Goal: Transaction & Acquisition: Purchase product/service

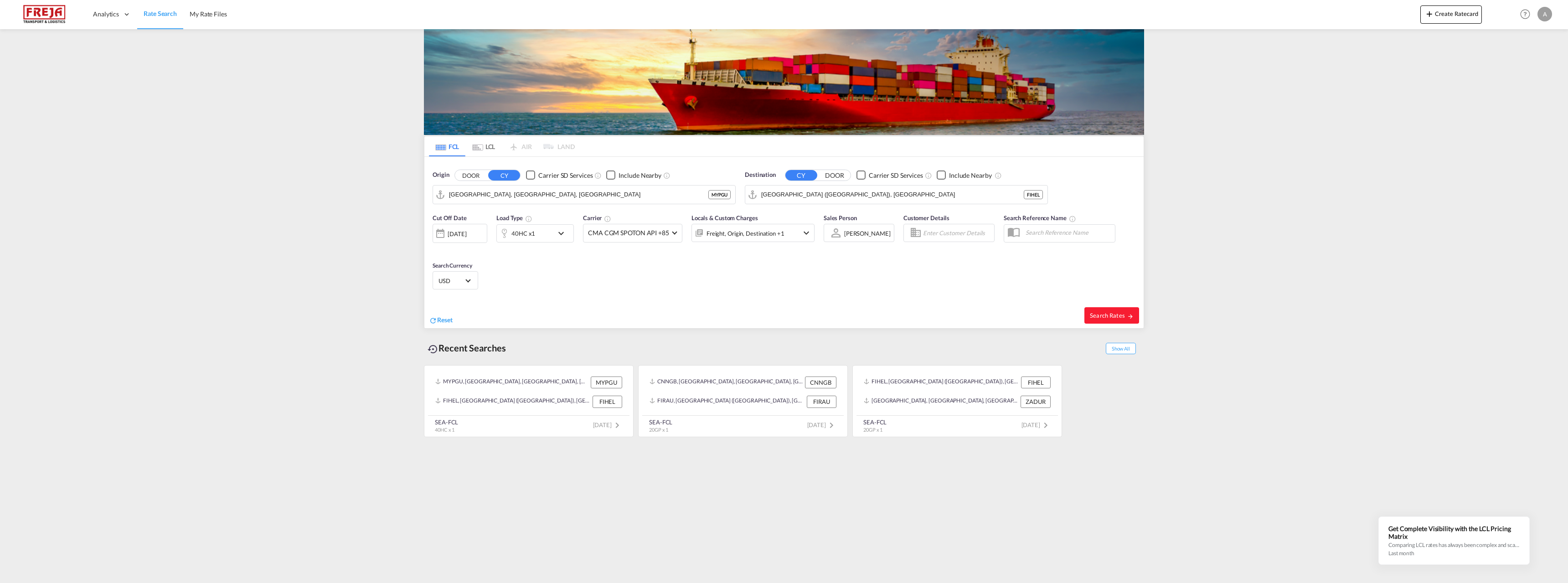
click at [488, 150] on md-tab-item "LCL" at bounding box center [484, 146] width 37 height 20
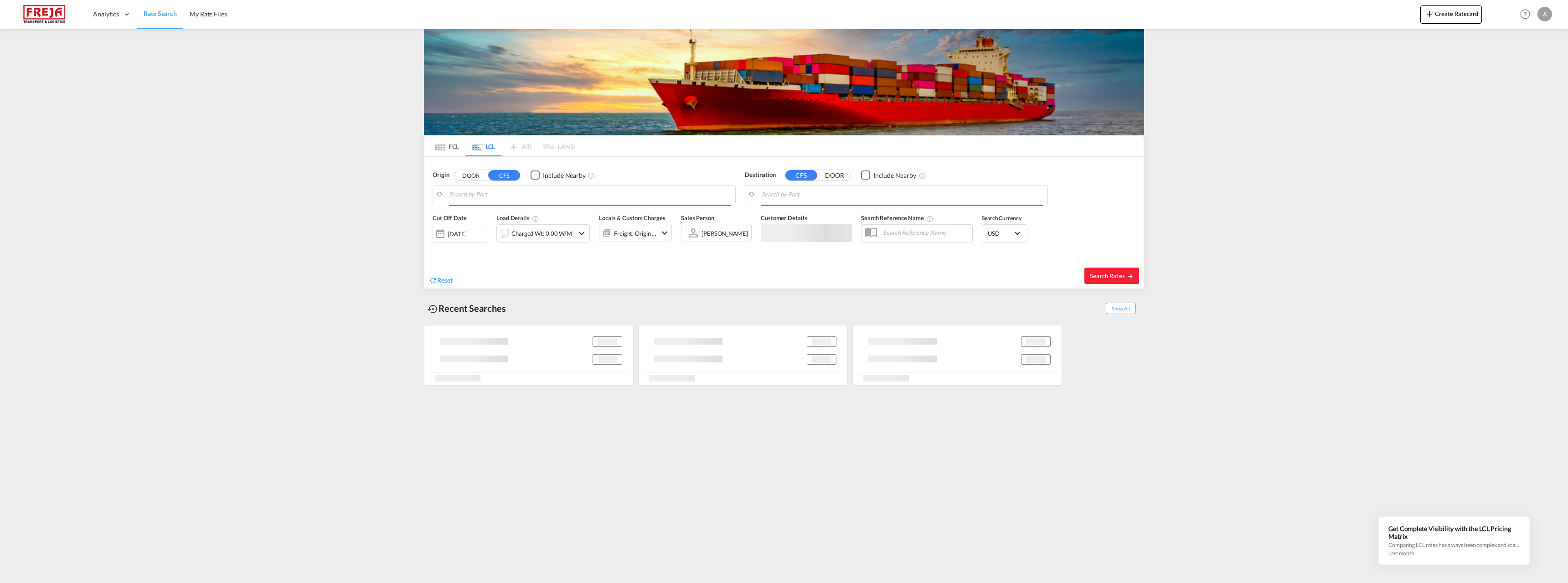
click at [480, 195] on body "Analytics Reports Dashboard Rate Search My Rate Files Analytics" at bounding box center [784, 292] width 1568 height 583
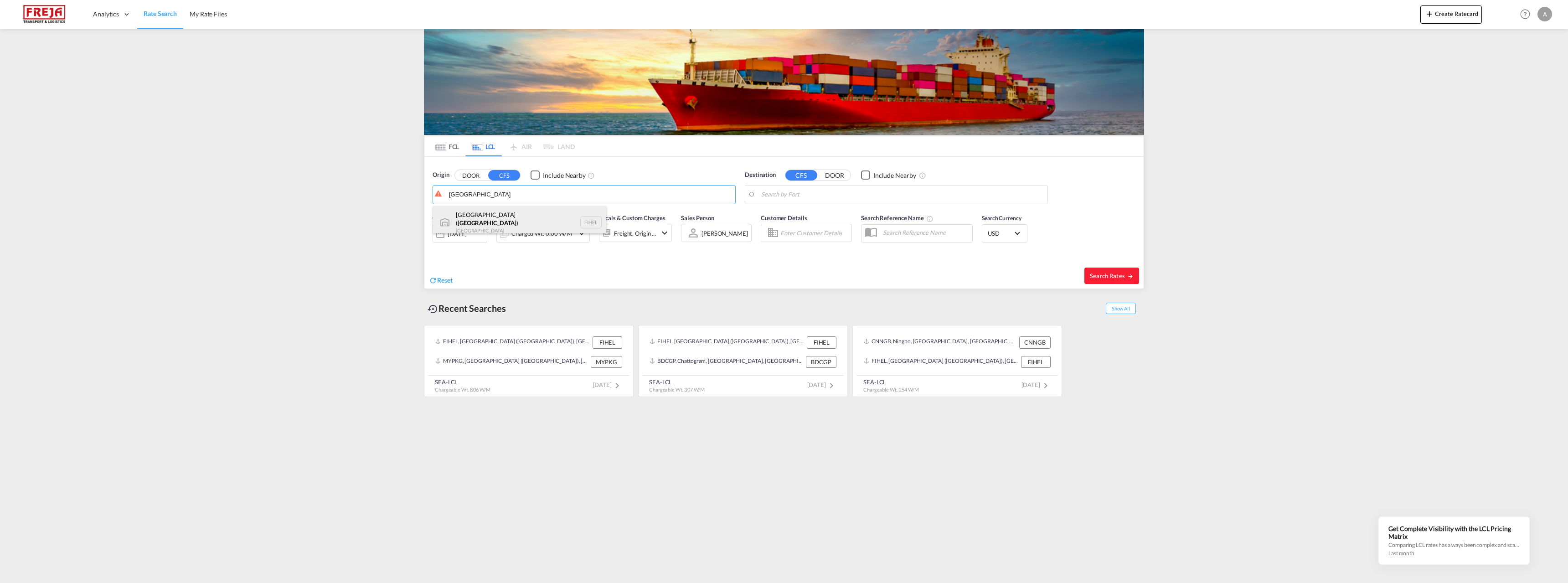
click at [496, 211] on div "[GEOGRAPHIC_DATA] ( [GEOGRAPHIC_DATA] ) [GEOGRAPHIC_DATA] FIHEL" at bounding box center [519, 222] width 173 height 33
type input "[GEOGRAPHIC_DATA] ([GEOGRAPHIC_DATA]), [GEOGRAPHIC_DATA]"
click at [802, 197] on body "Analytics Reports Dashboard Rate Search My Rate Files Analytics" at bounding box center [784, 292] width 1568 height 583
type input "h"
click at [827, 247] on div "BGN/PCGN1956 - HAMAD [GEOGRAPHIC_DATA] QAHMD" at bounding box center [831, 246] width 173 height 27
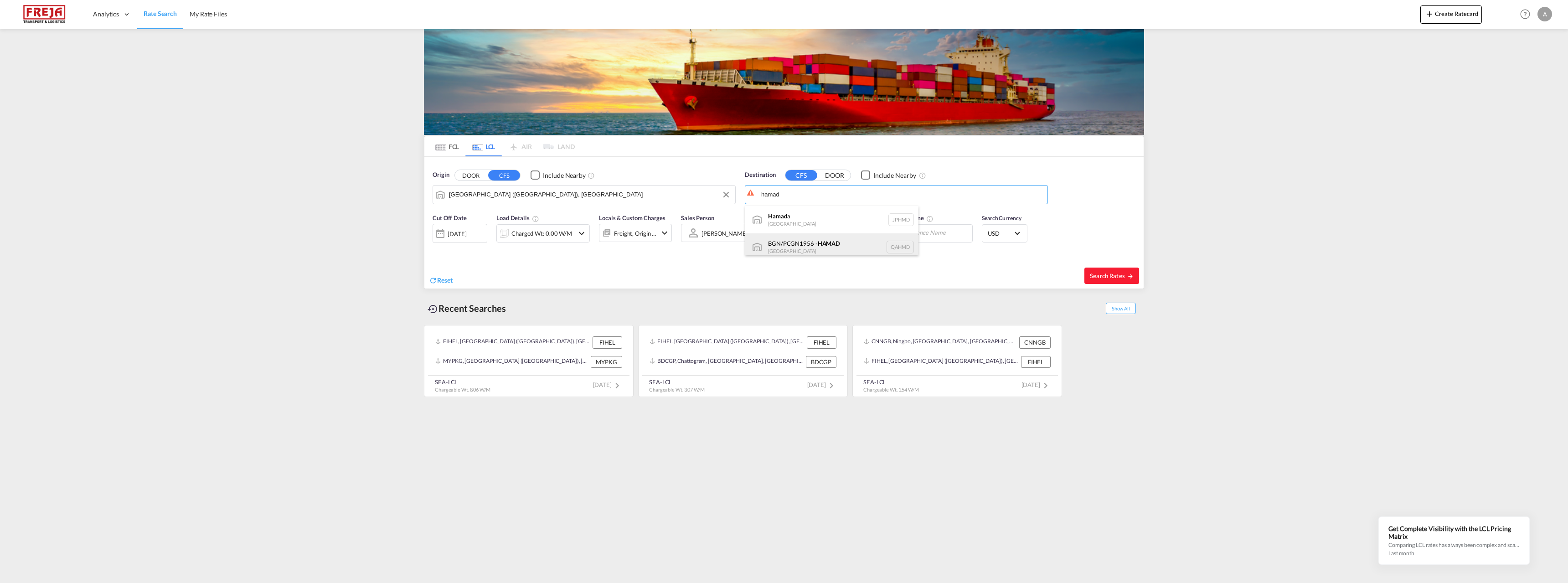
type input "BGN/PCGN1956 - HAMAD, QAHMD"
click at [580, 232] on md-icon "icon-chevron-down" at bounding box center [582, 233] width 11 height 11
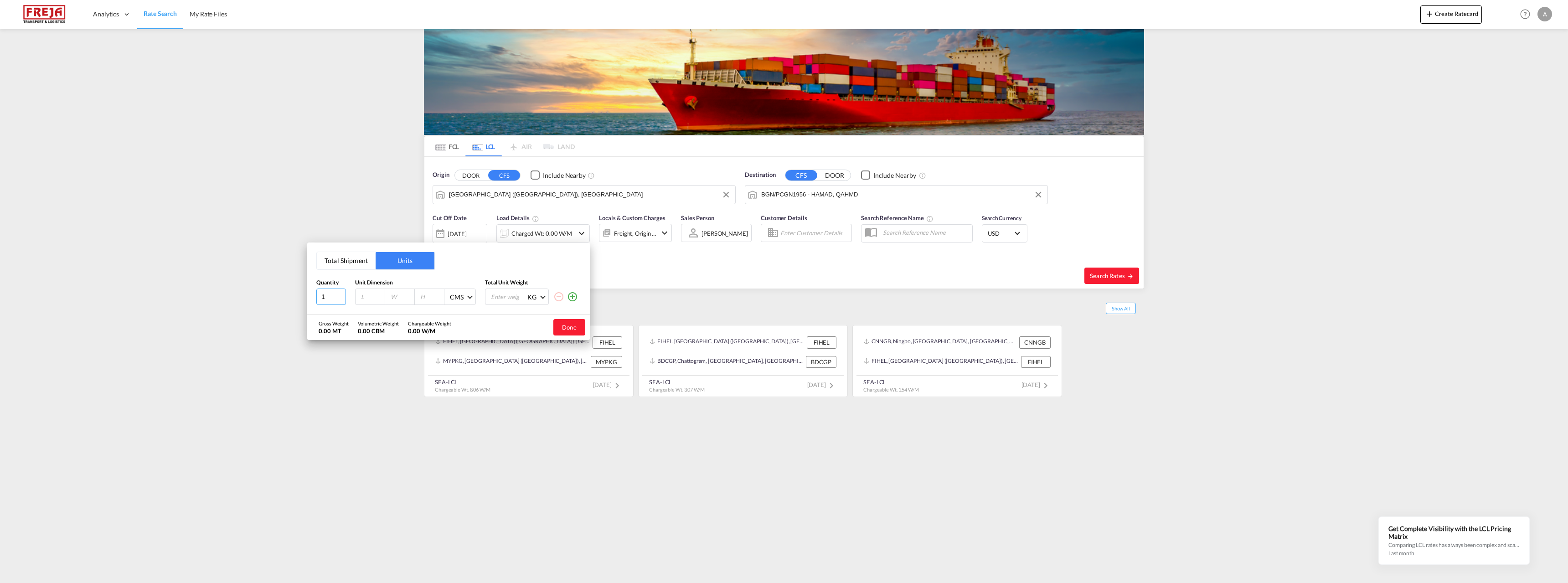
click at [324, 292] on input "1" at bounding box center [331, 296] width 30 height 16
click at [373, 296] on input "number" at bounding box center [373, 296] width 24 height 8
type input "168"
type input "110"
type input "122"
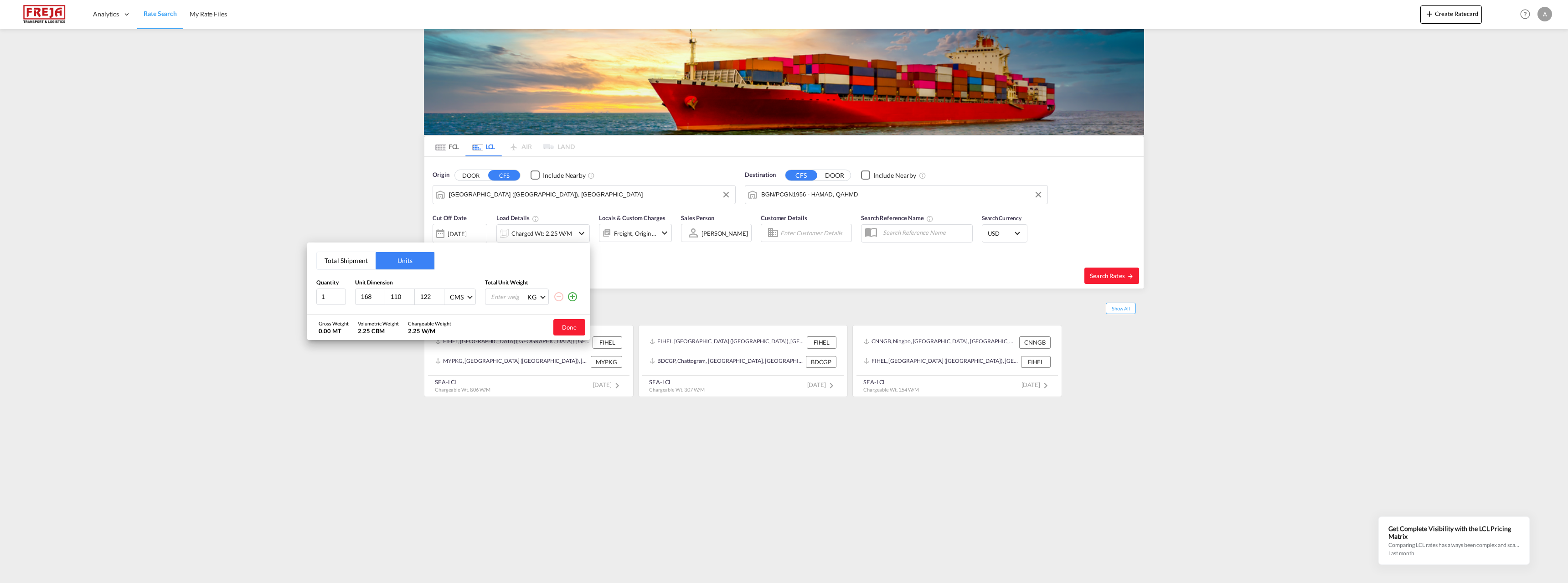
click at [494, 295] on input "number" at bounding box center [508, 296] width 37 height 15
type input "1642"
click at [324, 295] on input "1" at bounding box center [331, 296] width 30 height 16
click at [341, 294] on input "2" at bounding box center [331, 296] width 30 height 16
type input "3"
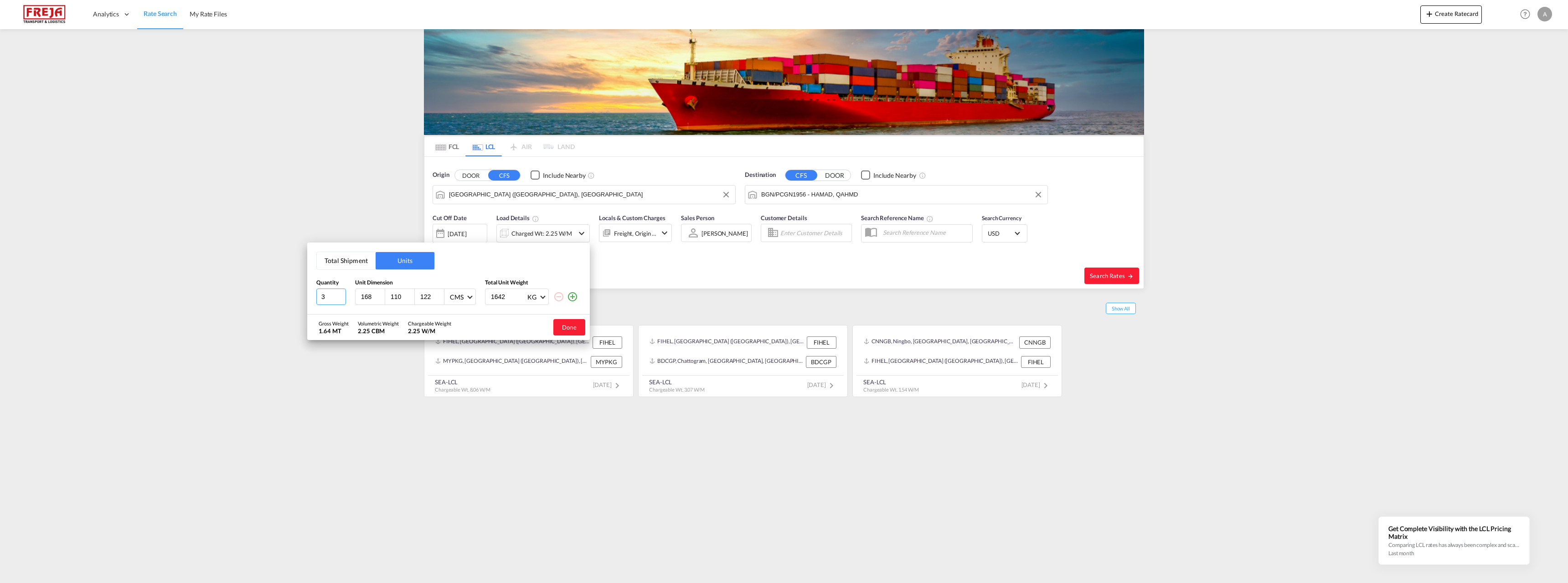
click at [341, 294] on input "3" at bounding box center [331, 296] width 30 height 16
click at [509, 296] on input "1642" at bounding box center [508, 296] width 37 height 15
type input "1643"
click at [568, 327] on button "Done" at bounding box center [569, 327] width 32 height 16
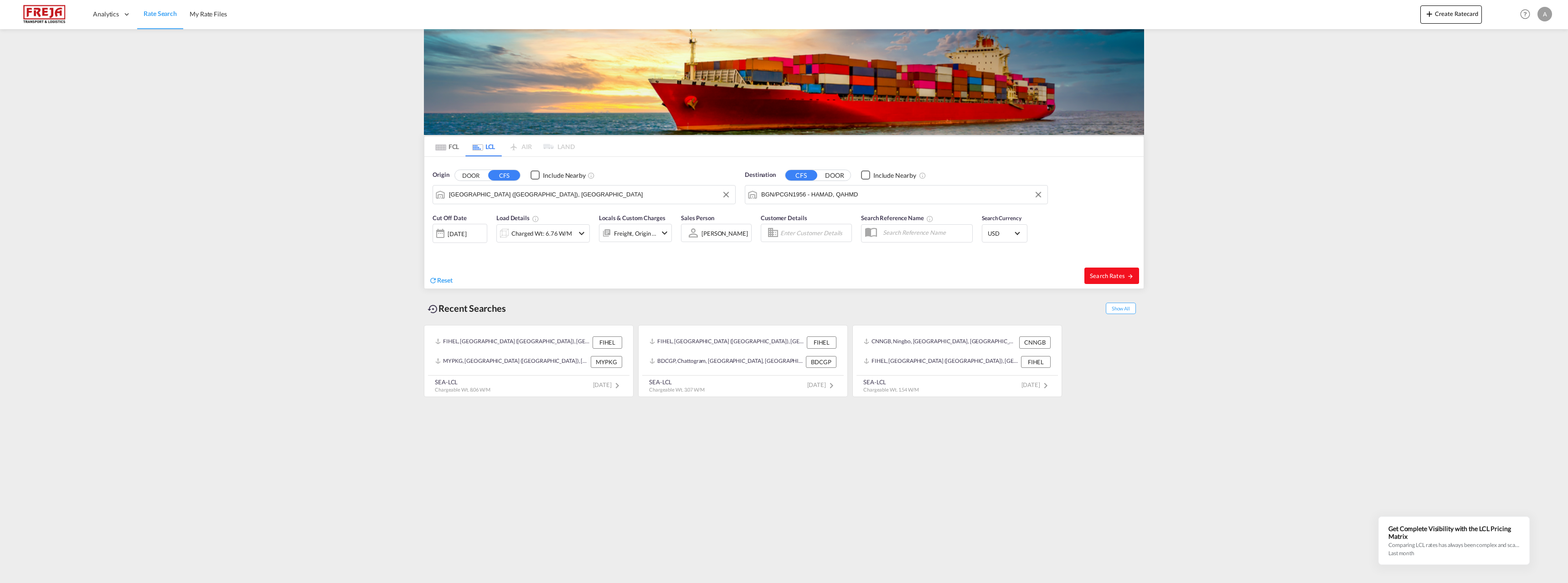
click at [1108, 274] on span "Search Rates" at bounding box center [1111, 276] width 44 height 7
type input "FIHEL to QAHMD / [DATE]"
